Goal: Navigation & Orientation: Find specific page/section

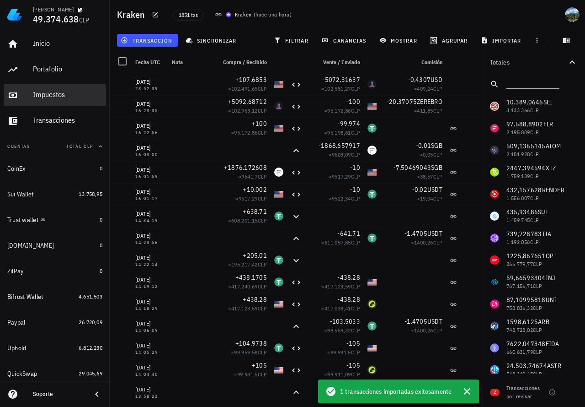
click at [52, 94] on div "Impuestos" at bounding box center [68, 94] width 70 height 9
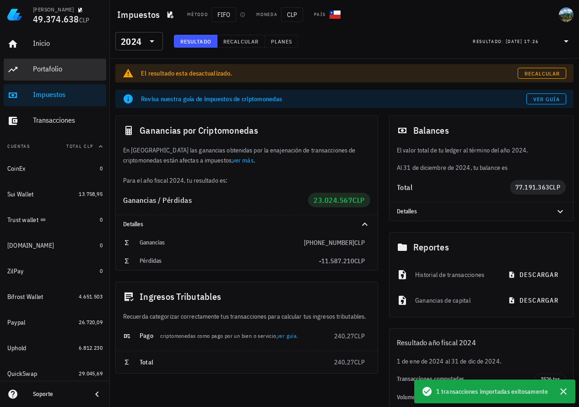
click at [52, 70] on div "Portafolio" at bounding box center [68, 68] width 70 height 9
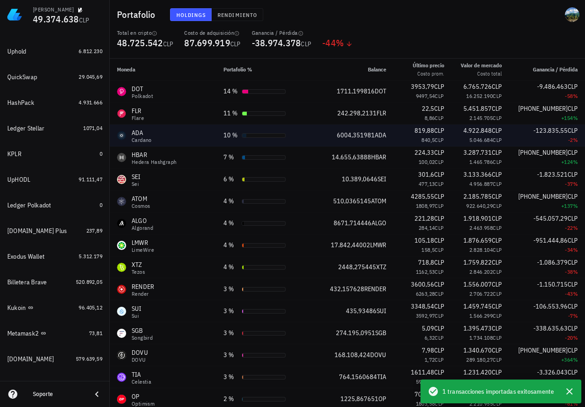
click at [309, 133] on div "6004,351981 ADA" at bounding box center [344, 135] width 85 height 10
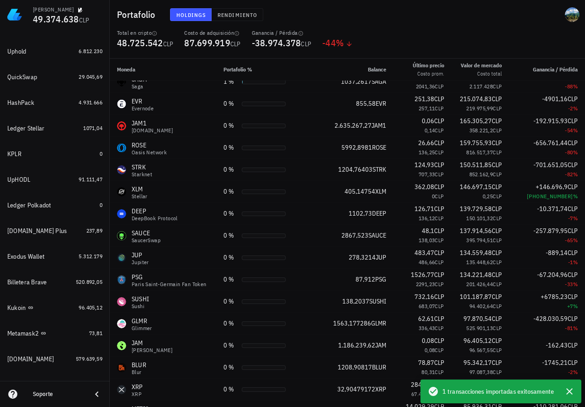
scroll to position [1804, 0]
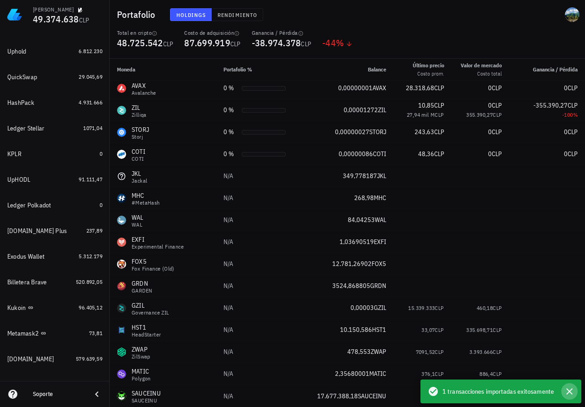
click at [572, 392] on icon "button" at bounding box center [569, 391] width 11 height 11
